Goal: Navigation & Orientation: Understand site structure

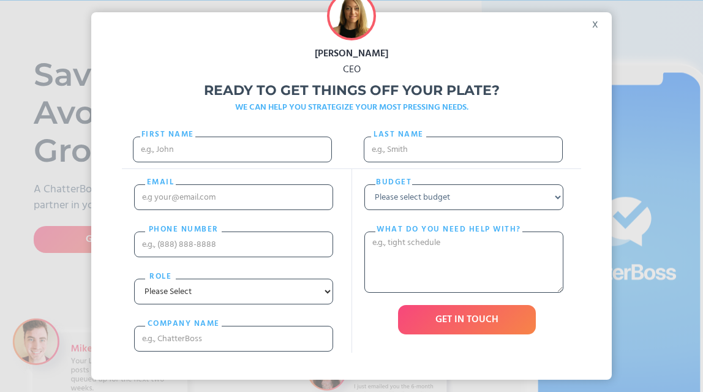
scroll to position [73, 0]
click at [592, 27] on div "x" at bounding box center [598, 21] width 28 height 18
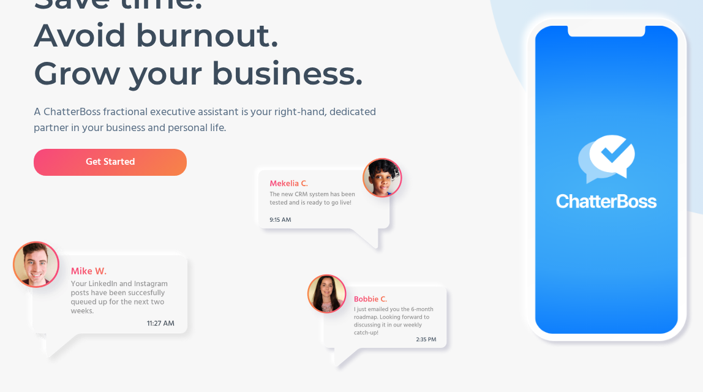
scroll to position [0, 0]
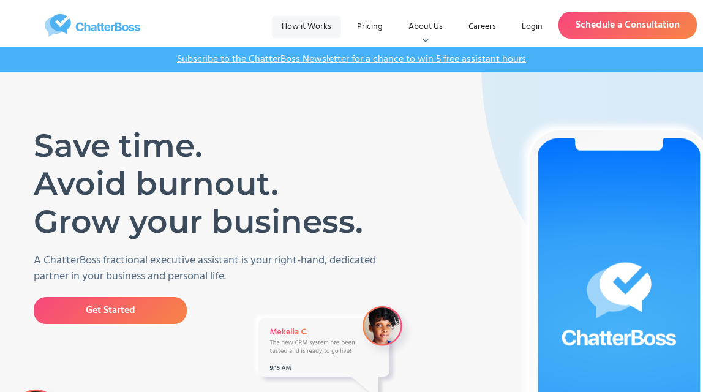
click at [321, 25] on link "How it Works" at bounding box center [306, 27] width 69 height 22
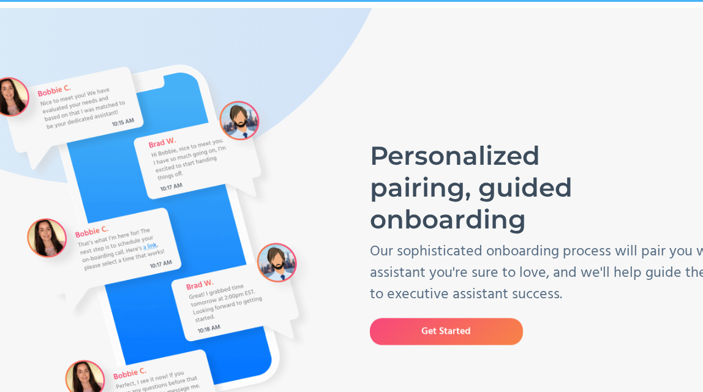
scroll to position [66, 0]
